Goal: Contribute content

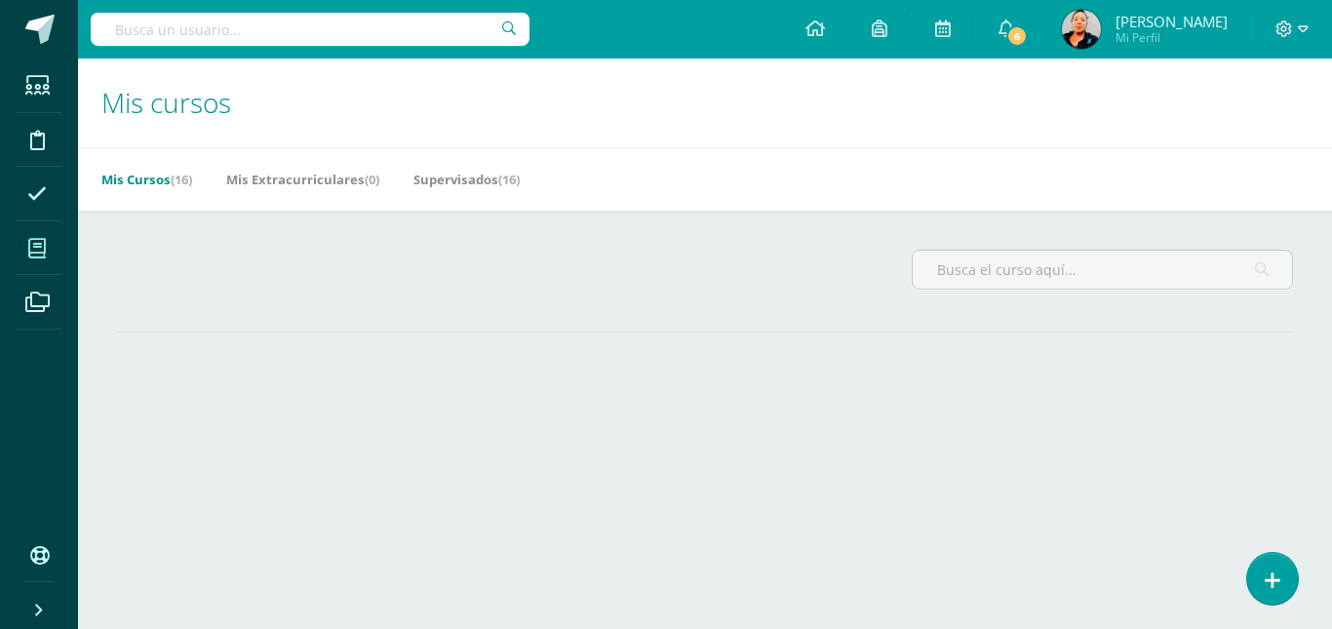
click at [29, 246] on icon at bounding box center [37, 249] width 18 height 20
click at [21, 257] on span at bounding box center [38, 248] width 44 height 44
click at [37, 248] on icon at bounding box center [37, 249] width 18 height 20
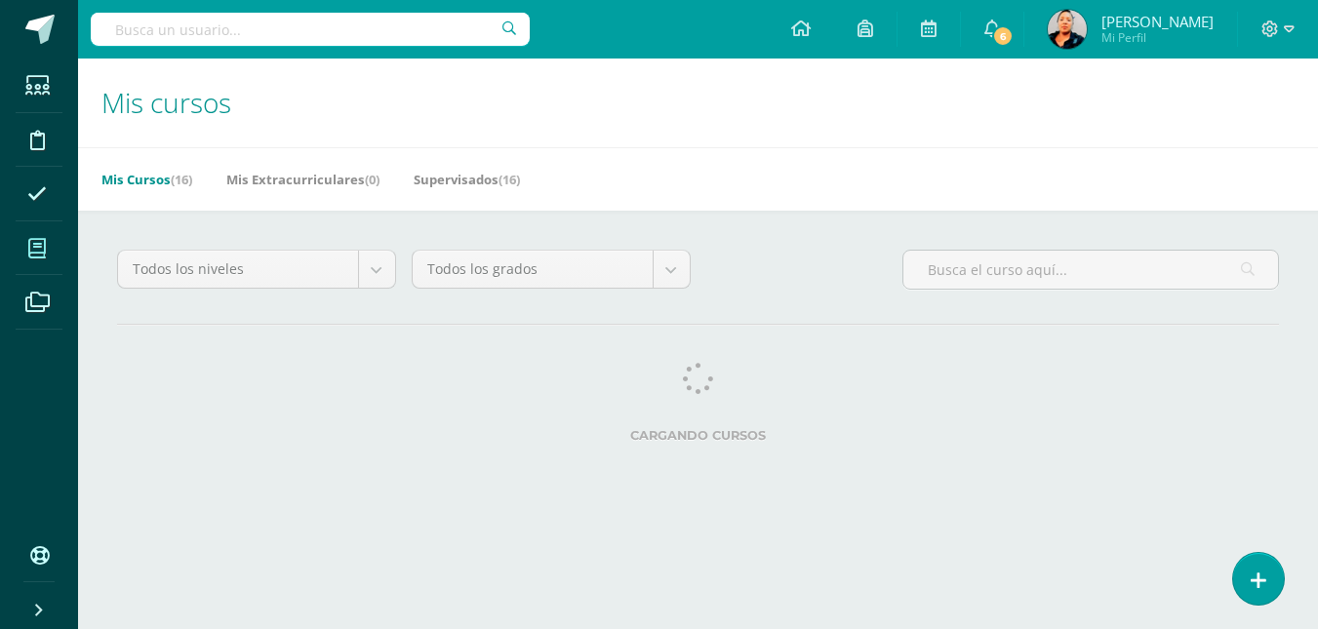
click at [37, 248] on icon at bounding box center [37, 249] width 18 height 20
click at [35, 239] on icon at bounding box center [37, 249] width 18 height 20
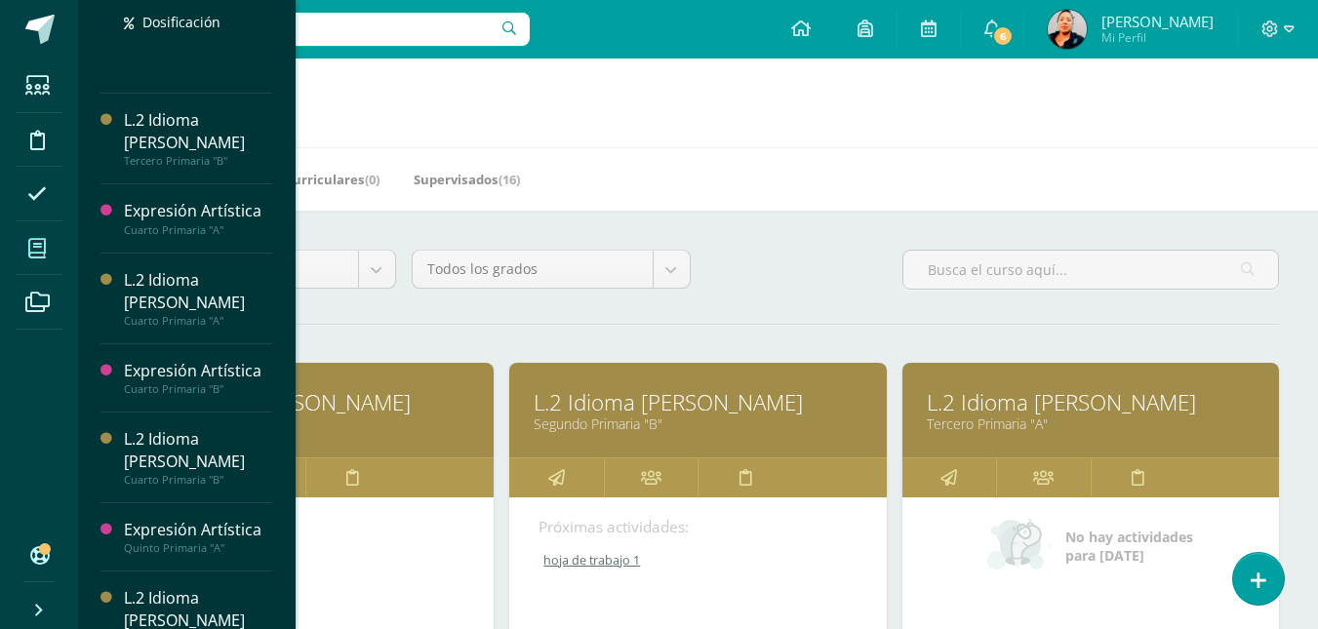
scroll to position [356, 0]
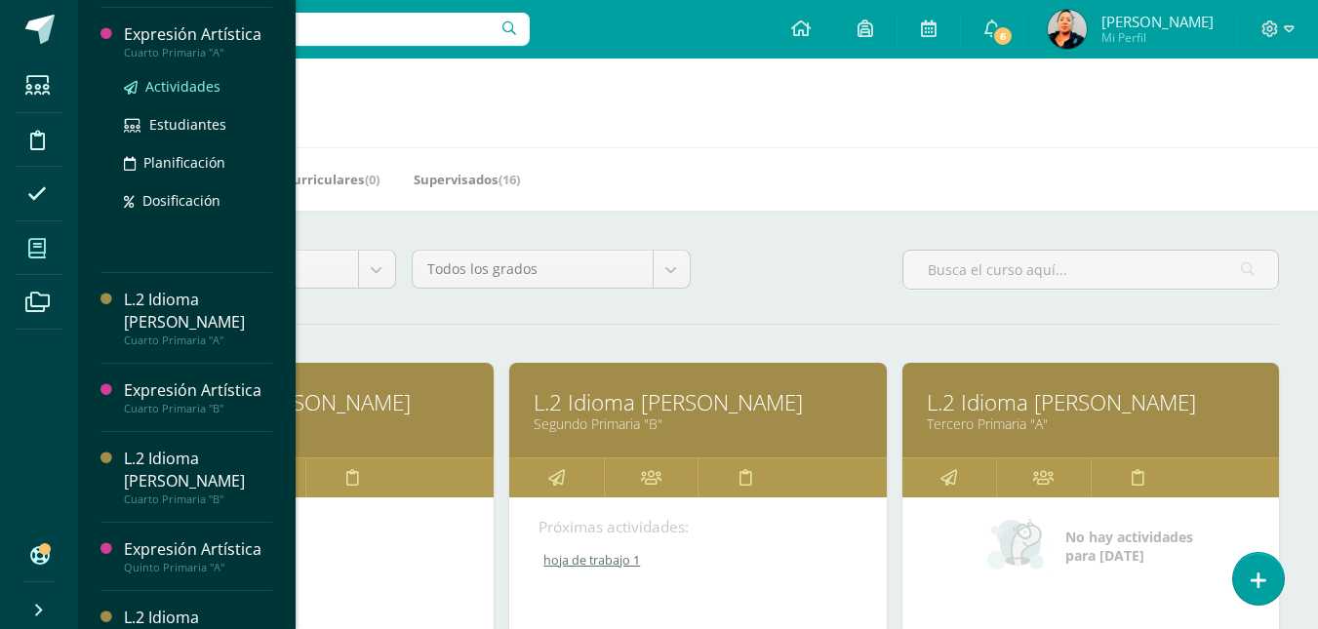
click at [173, 78] on span "Actividades" at bounding box center [182, 86] width 75 height 19
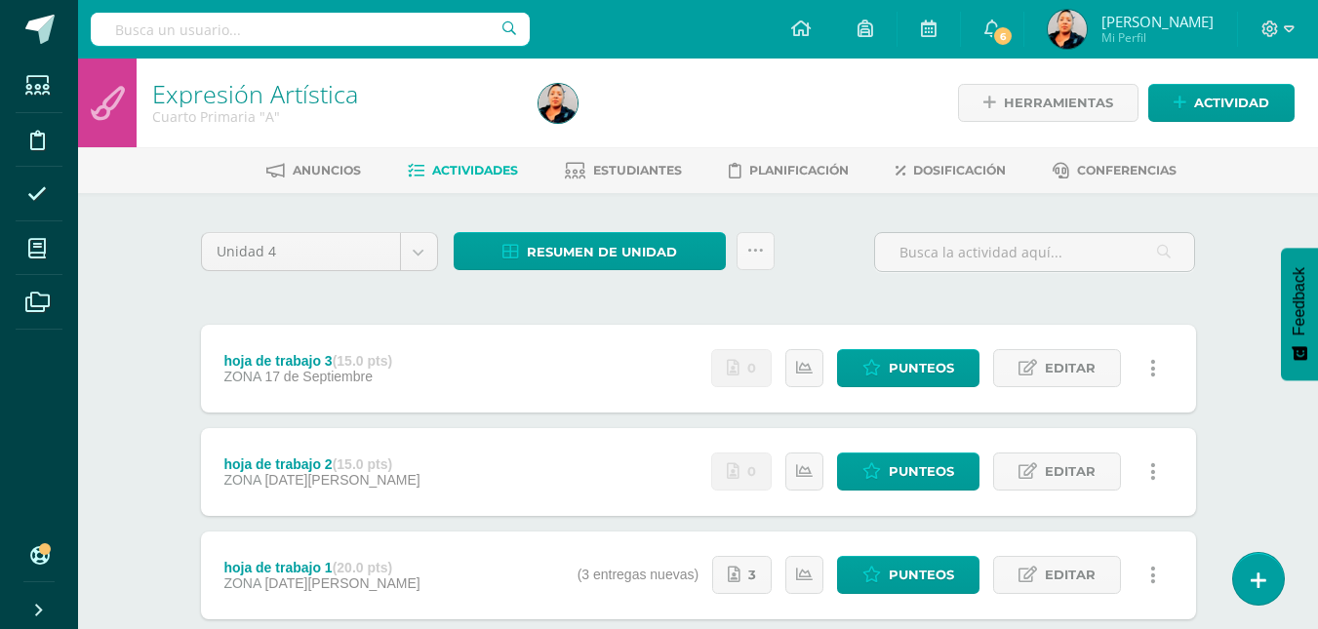
scroll to position [223, 0]
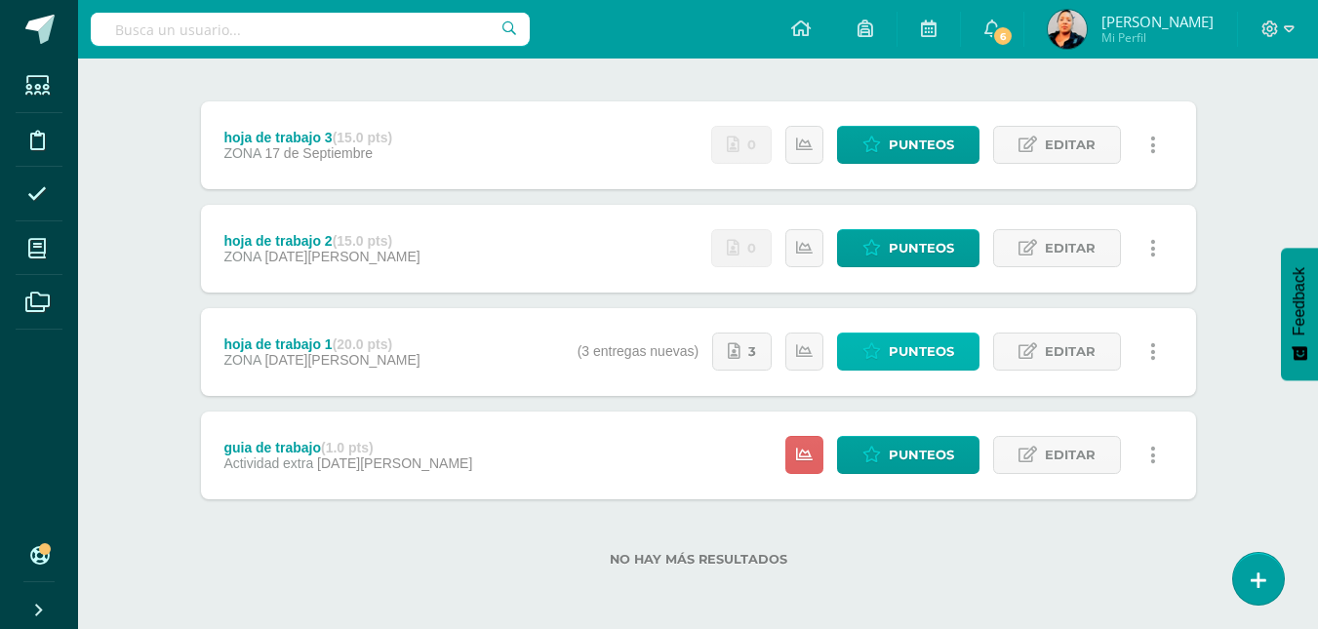
click at [897, 353] on span "Punteos" at bounding box center [921, 352] width 65 height 36
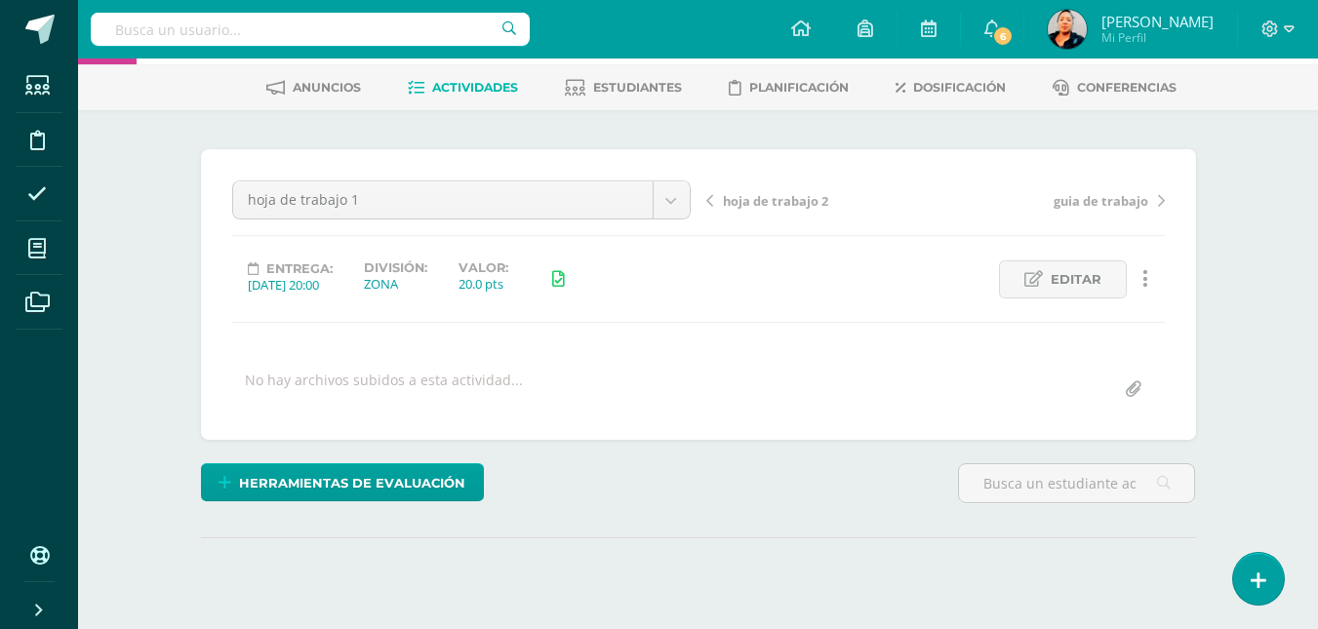
scroll to position [91, 0]
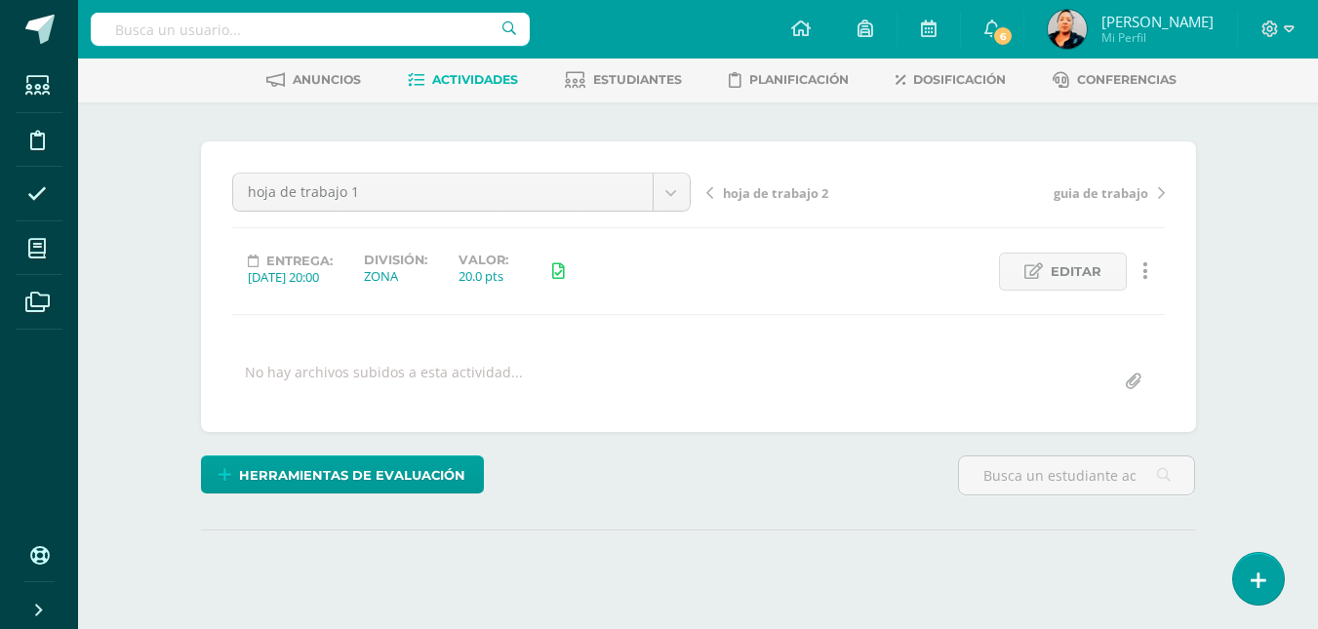
click at [1134, 385] on input "file" at bounding box center [1133, 382] width 38 height 38
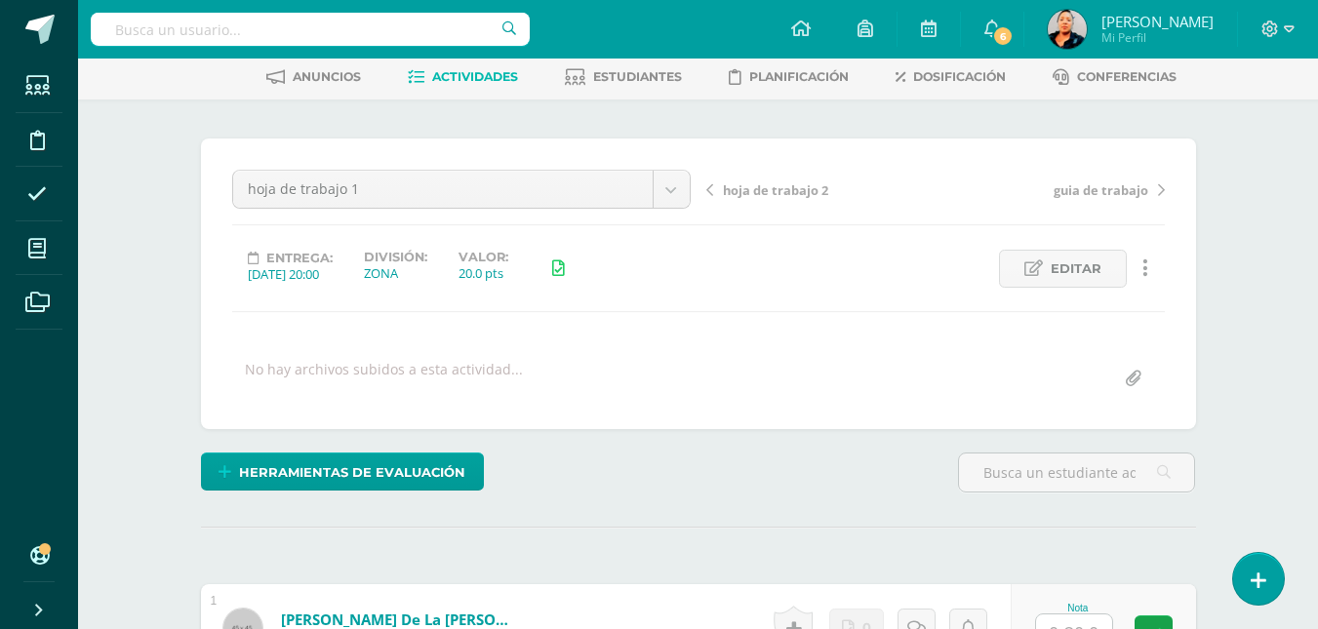
scroll to position [95, 0]
type input "C:\fakepath\4to 4ta unidad hoja de trabajo expresion.pdf"
click at [1127, 386] on input "file" at bounding box center [1133, 378] width 38 height 38
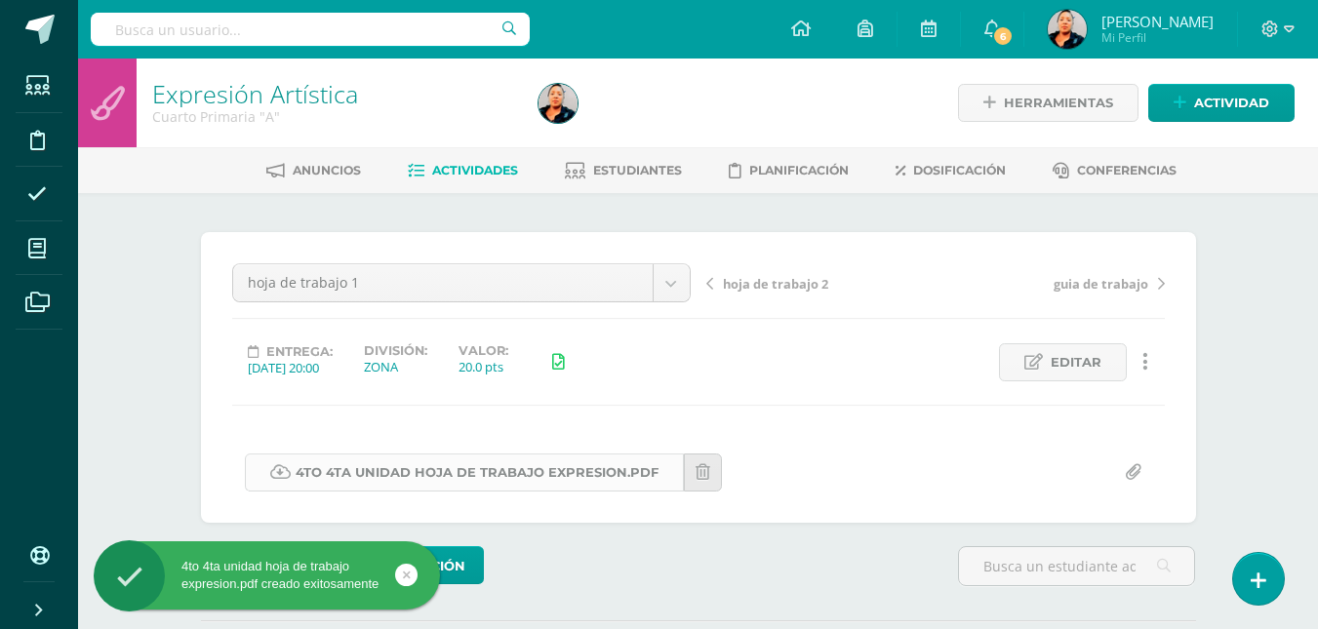
click at [619, 464] on link "4to 4ta unidad hoja de trabajo expresion.pdf" at bounding box center [464, 473] width 439 height 38
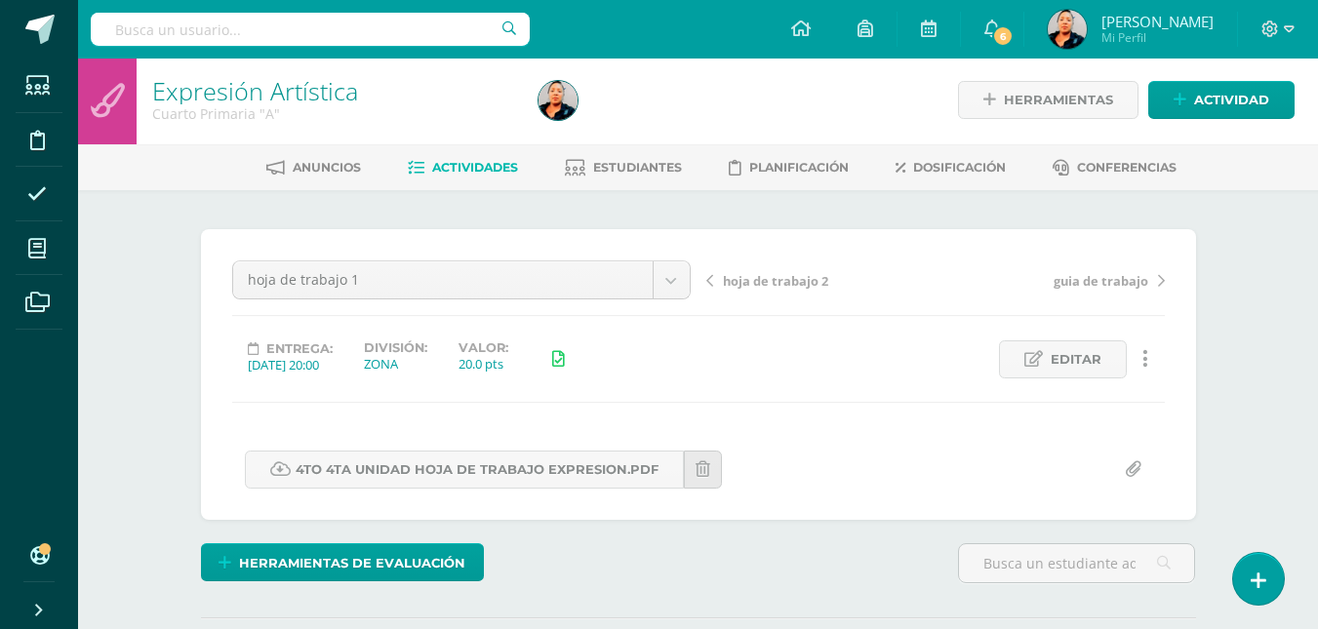
scroll to position [4, 0]
